Goal: Information Seeking & Learning: Find specific page/section

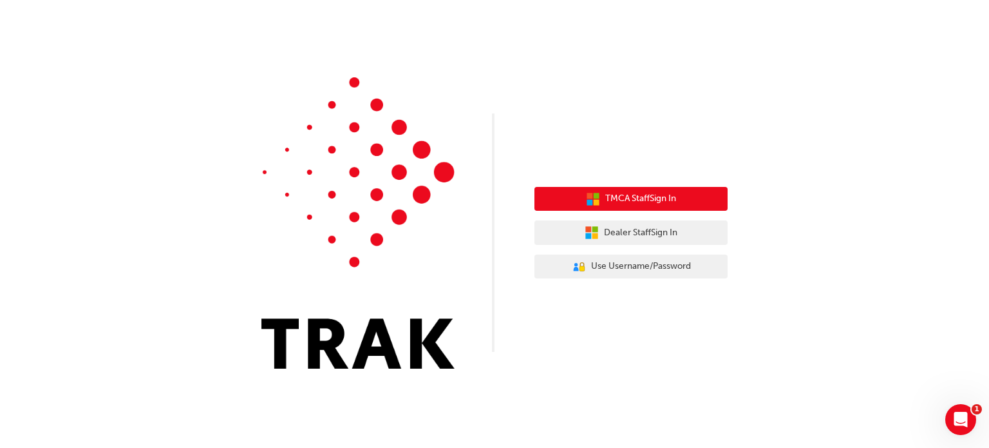
click at [630, 201] on span "TMCA Staff Sign In" at bounding box center [640, 198] width 71 height 15
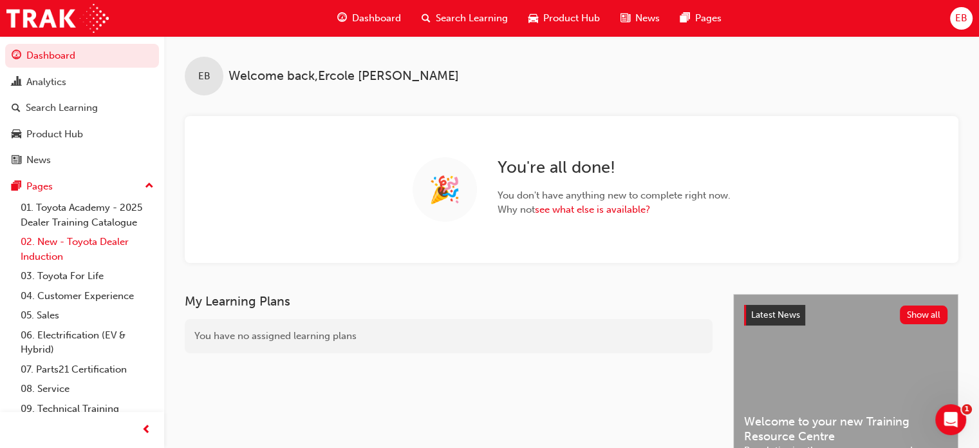
scroll to position [48, 0]
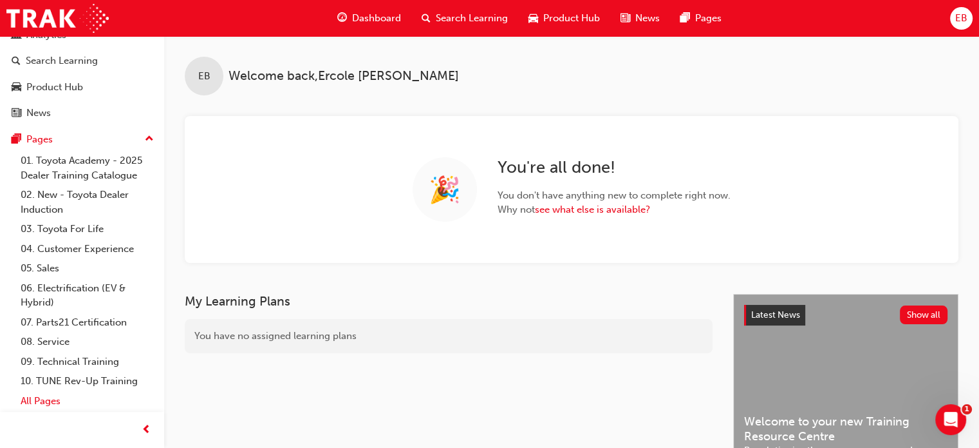
click at [44, 401] on link "All Pages" at bounding box center [87, 401] width 144 height 20
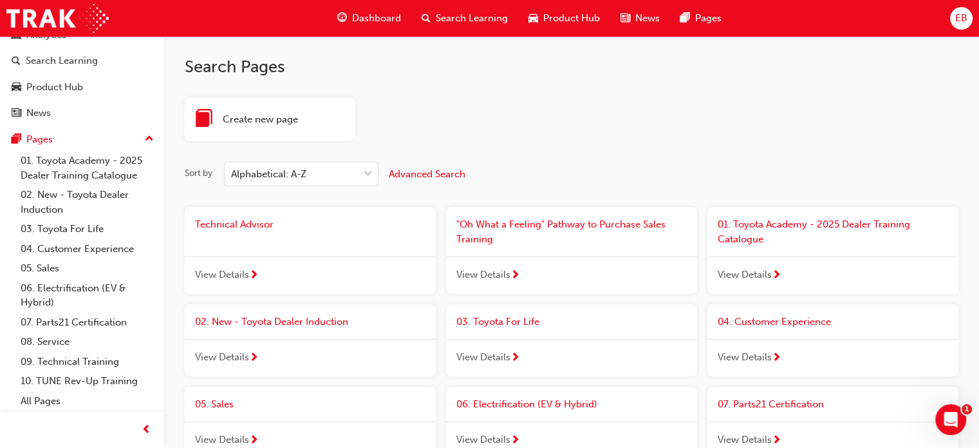
click at [551, 70] on h2 "Search Pages" at bounding box center [572, 67] width 774 height 21
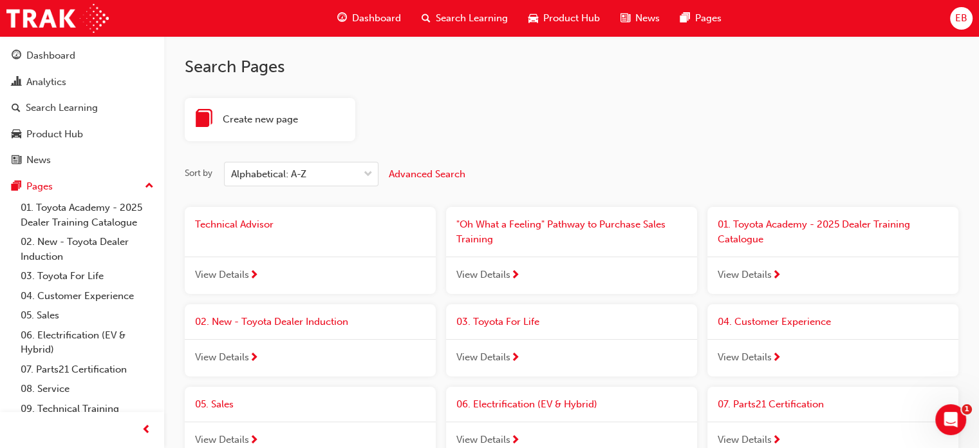
click at [54, 391] on link "08. Service" at bounding box center [87, 389] width 144 height 20
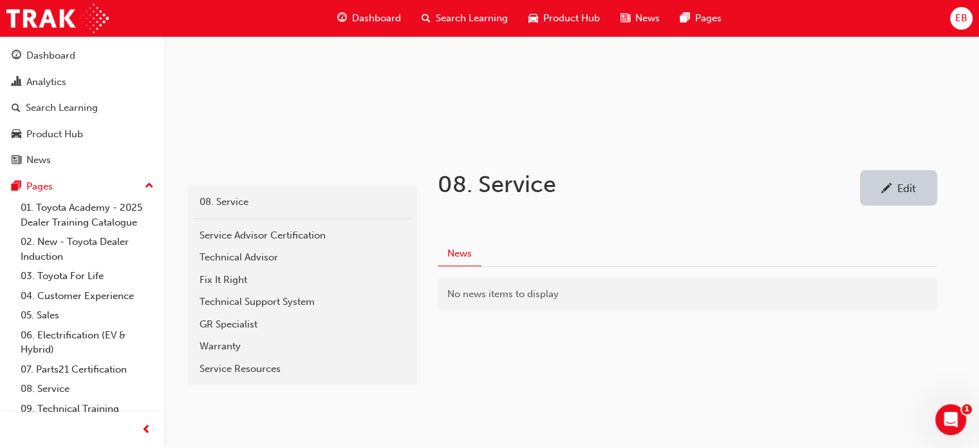
scroll to position [170, 0]
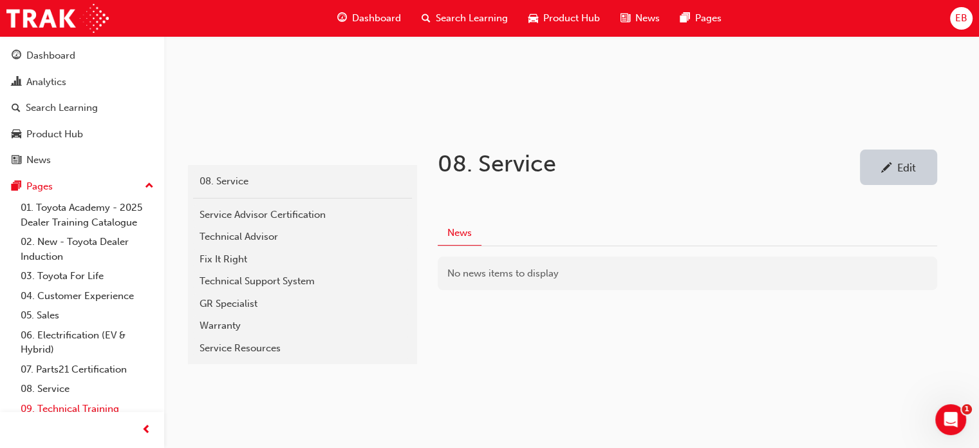
click at [60, 406] on link "09. Technical Training" at bounding box center [87, 409] width 144 height 20
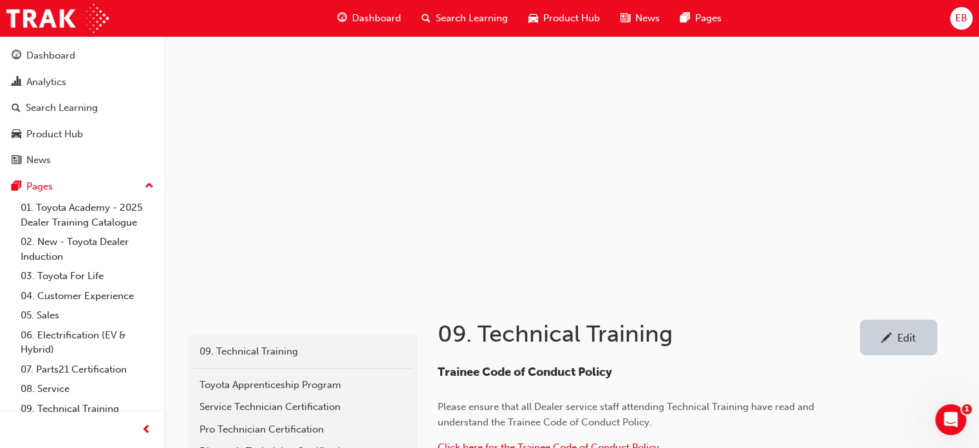
click at [457, 17] on span "Search Learning" at bounding box center [472, 18] width 72 height 15
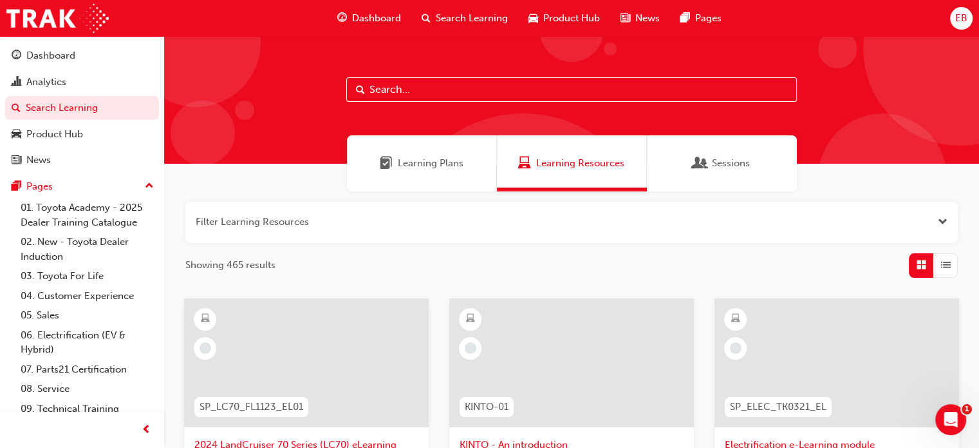
click at [392, 91] on input "text" at bounding box center [571, 89] width 451 height 24
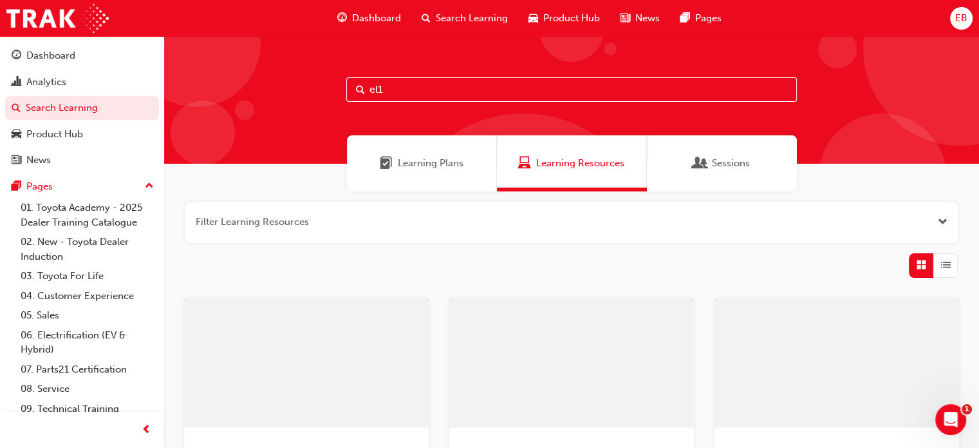
type input "el1"
